Goal: Task Accomplishment & Management: Manage account settings

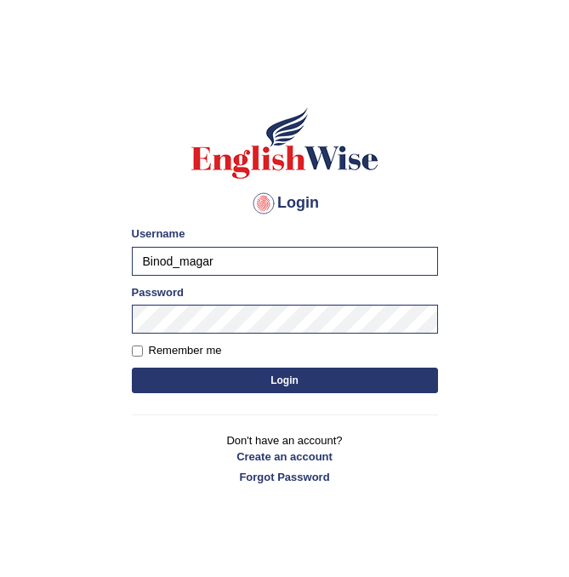
drag, startPoint x: 221, startPoint y: 260, endPoint x: 129, endPoint y: 266, distance: 92.2
click at [129, 266] on div "Login Please fix the following errors: Username Binod_magar Password Remember m…" at bounding box center [284, 295] width 335 height 426
type input "gangac"
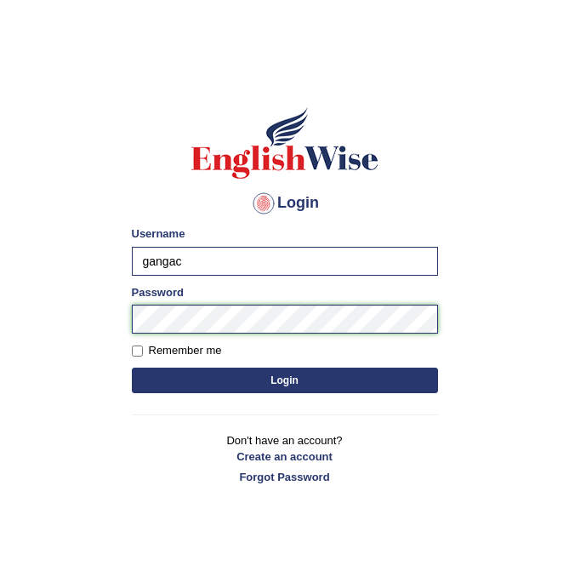
click at [125, 314] on div "Login Please fix the following errors: Username gangac Password Remember me Log…" at bounding box center [284, 295] width 335 height 426
click at [146, 376] on button "Login" at bounding box center [285, 381] width 306 height 26
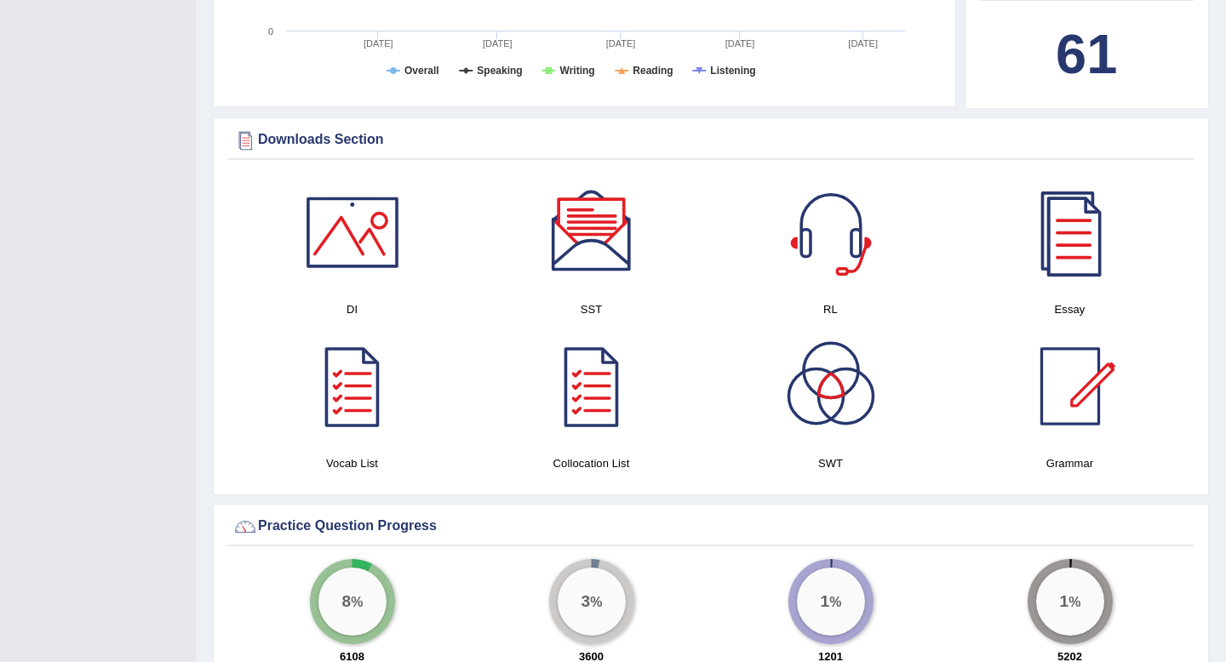
scroll to position [855, 0]
click at [344, 227] on div at bounding box center [352, 233] width 119 height 119
click at [569, 238] on div at bounding box center [591, 233] width 119 height 119
click at [569, 251] on div at bounding box center [830, 233] width 119 height 119
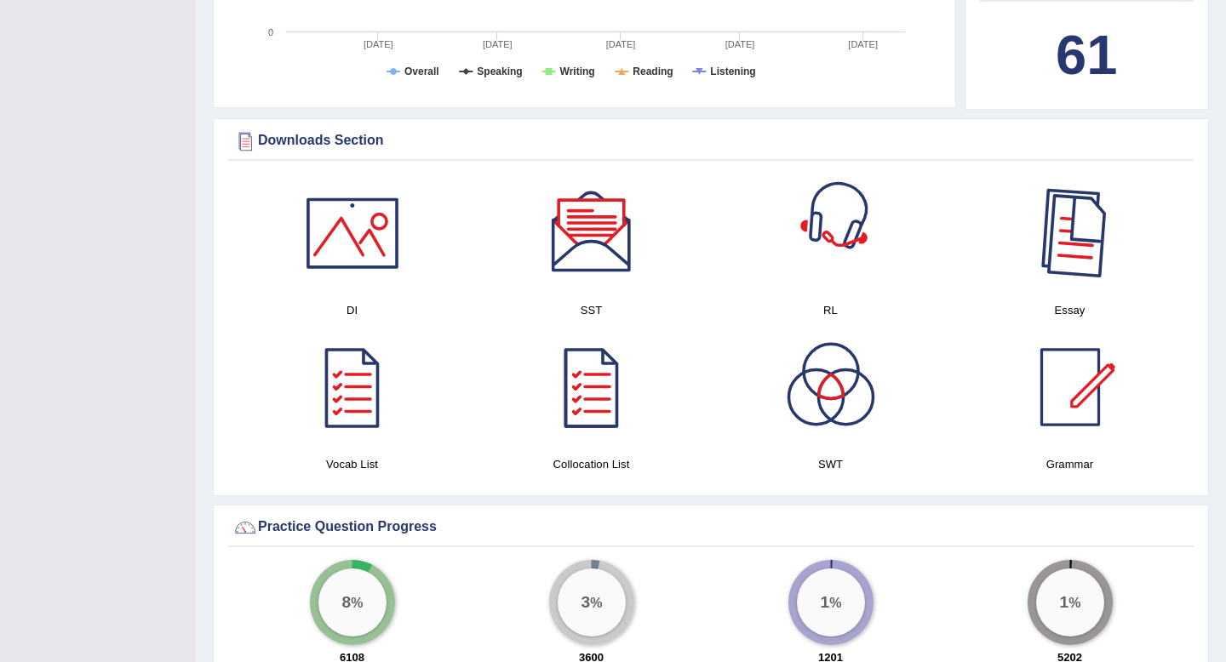
click at [569, 238] on div at bounding box center [1069, 233] width 119 height 119
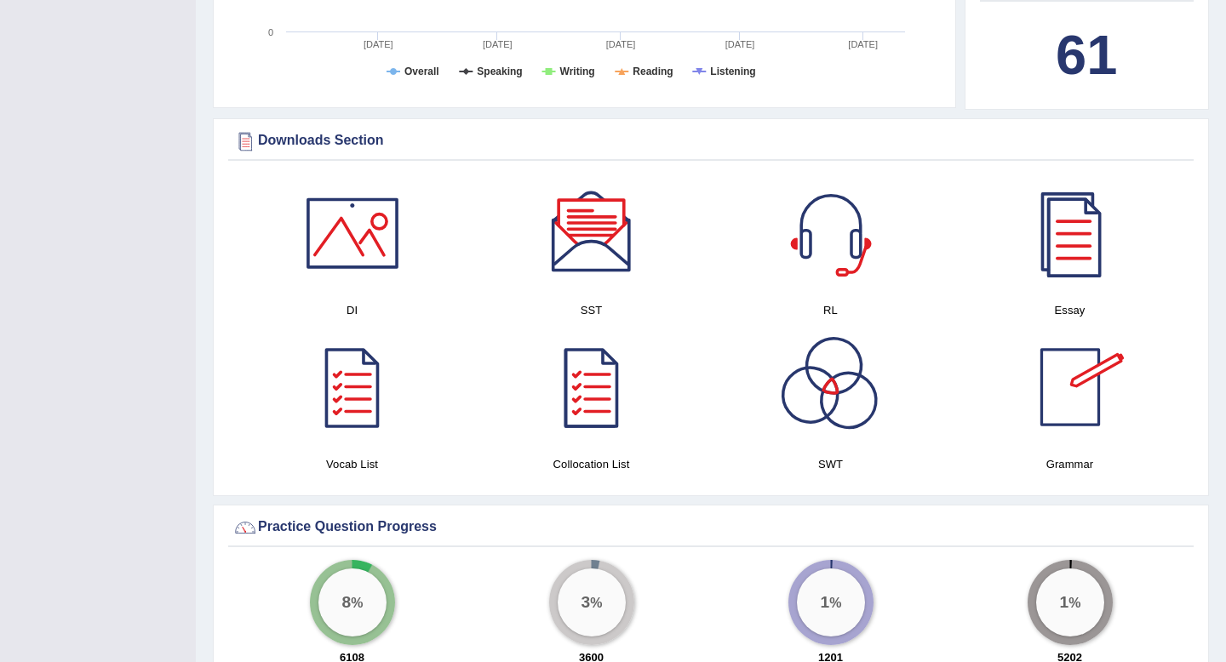
click at [569, 402] on div at bounding box center [830, 387] width 119 height 119
click at [569, 392] on div at bounding box center [1069, 387] width 119 height 119
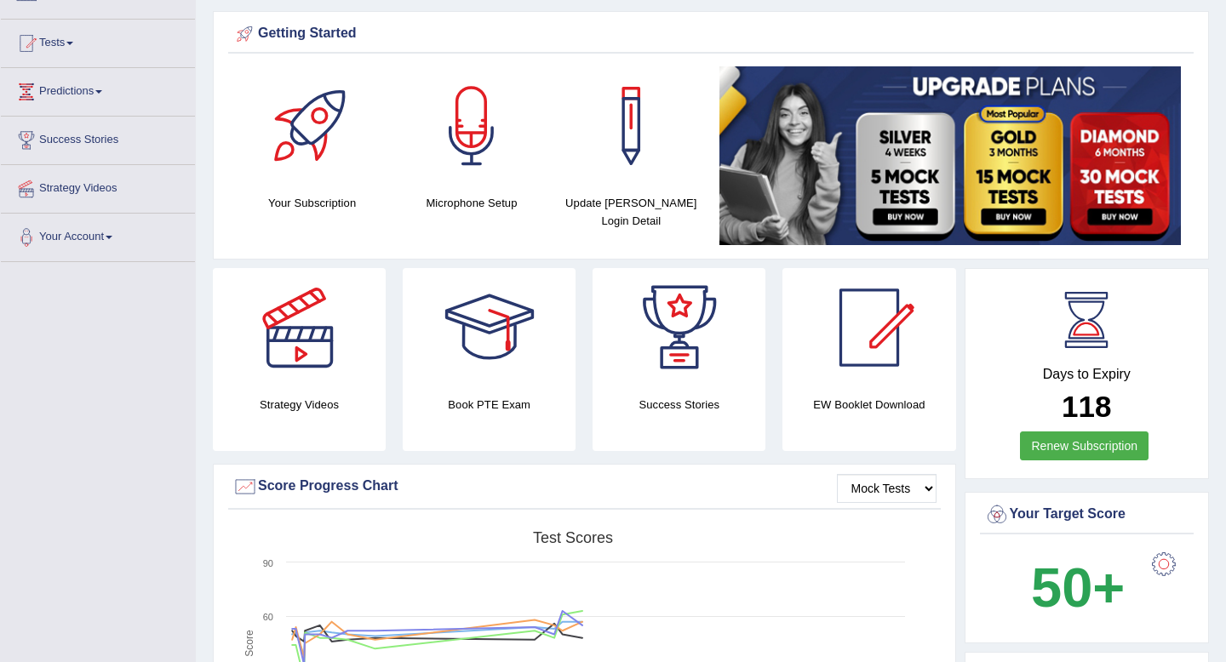
scroll to position [0, 0]
